Goal: Task Accomplishment & Management: Manage account settings

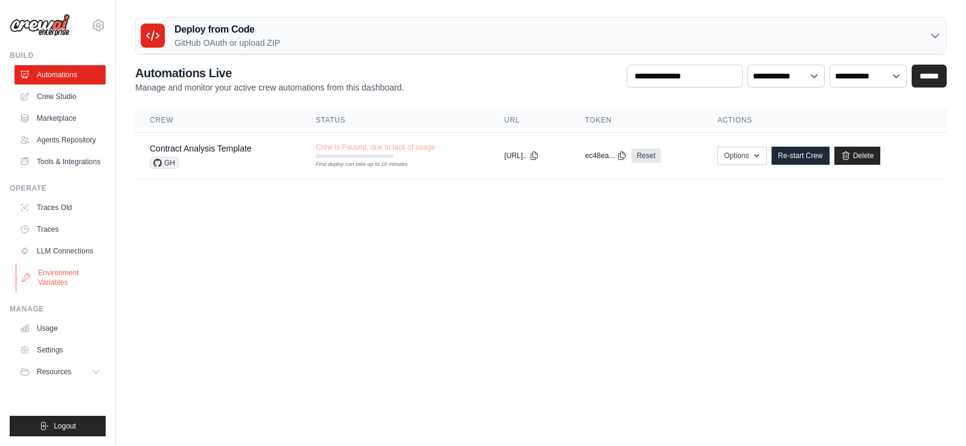
click at [56, 281] on link "Environment Variables" at bounding box center [61, 277] width 91 height 29
